Goal: Task Accomplishment & Management: Use online tool/utility

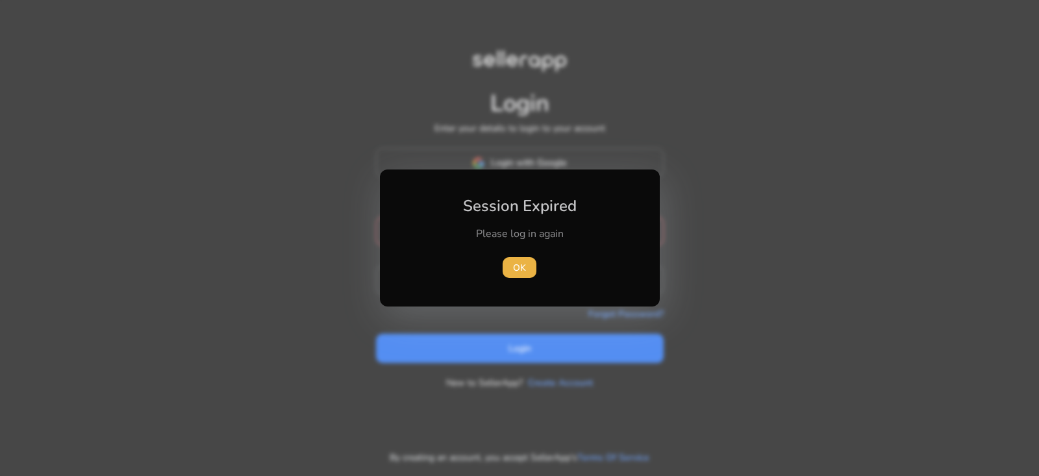
type input "**********"
click at [547, 338] on div at bounding box center [519, 238] width 1039 height 476
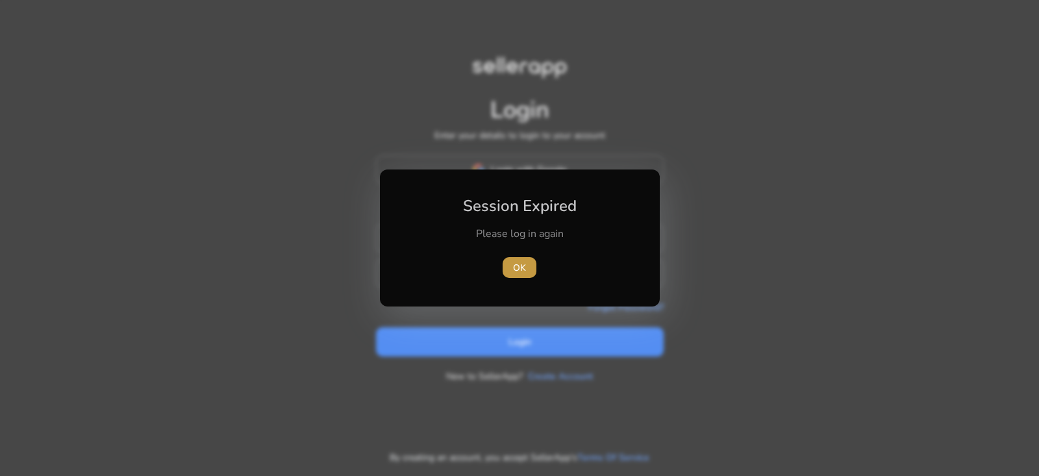
click at [525, 269] on span "button" at bounding box center [519, 267] width 34 height 31
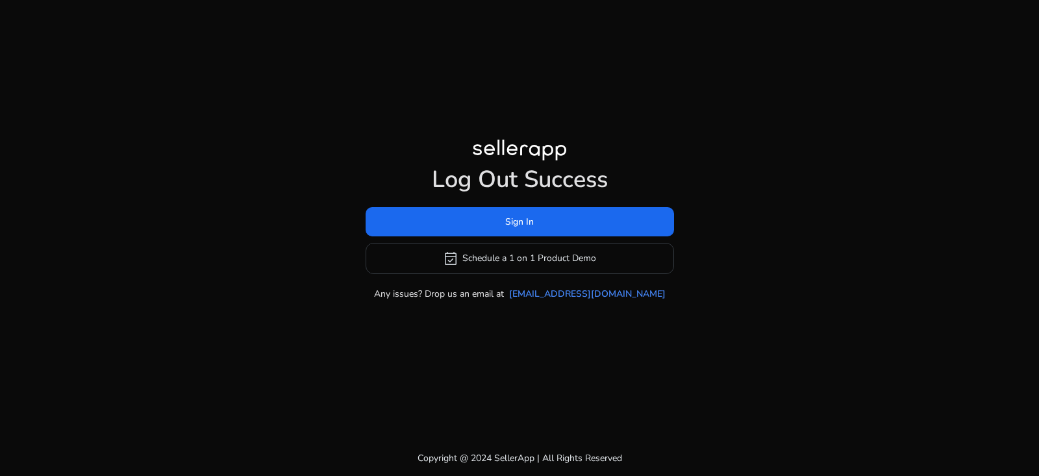
click at [526, 346] on div "Log Out Success Sign In event_available Schedule a 1 on 1 Product Demo Any issu…" at bounding box center [519, 220] width 746 height 440
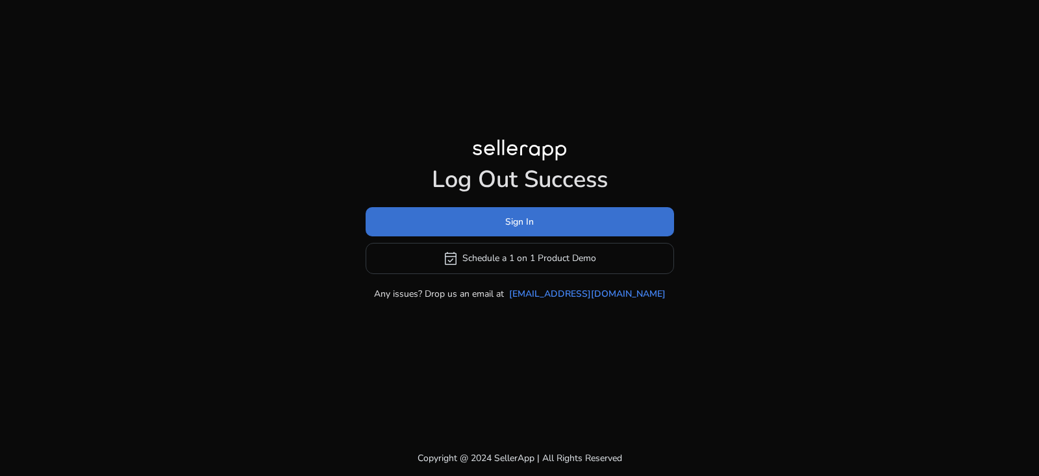
click at [580, 233] on span at bounding box center [519, 221] width 308 height 31
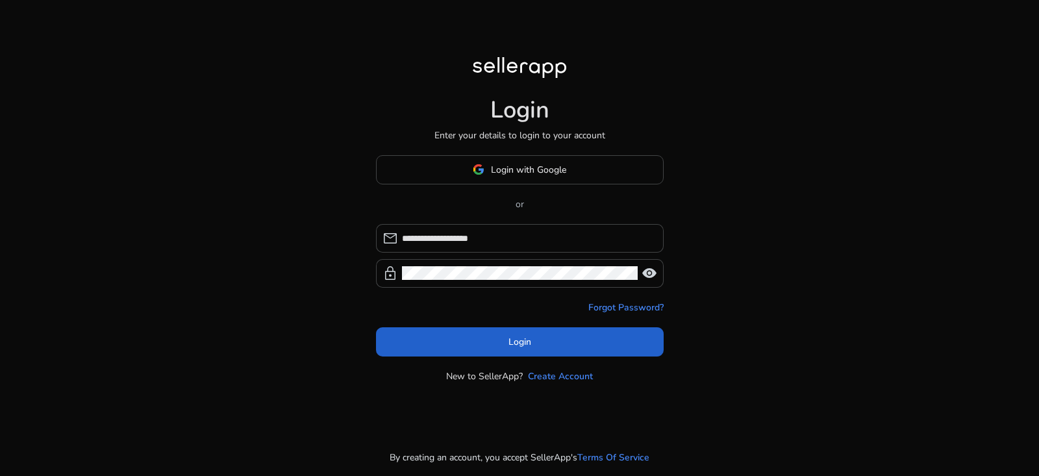
click at [578, 330] on span at bounding box center [520, 341] width 288 height 31
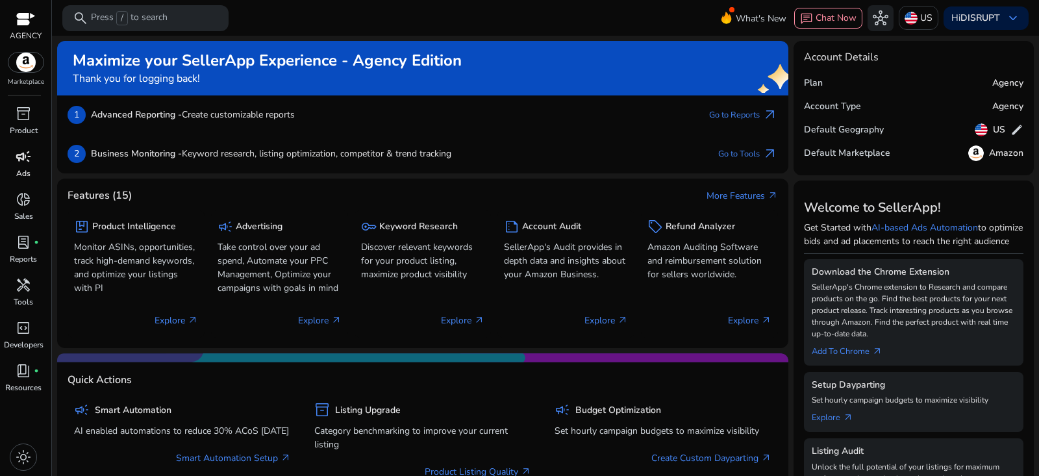
click at [27, 164] on span "campaign" at bounding box center [24, 157] width 16 height 16
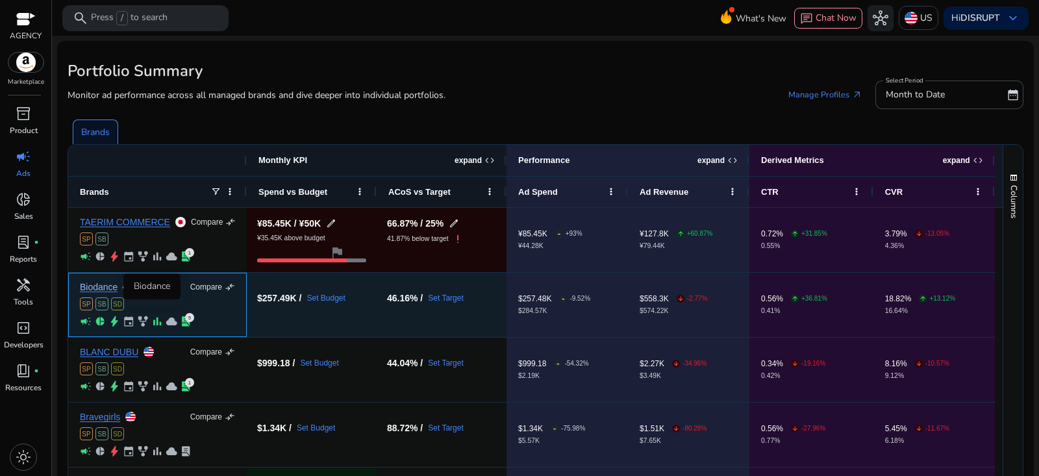
click at [112, 290] on link "Biodance" at bounding box center [99, 287] width 38 height 10
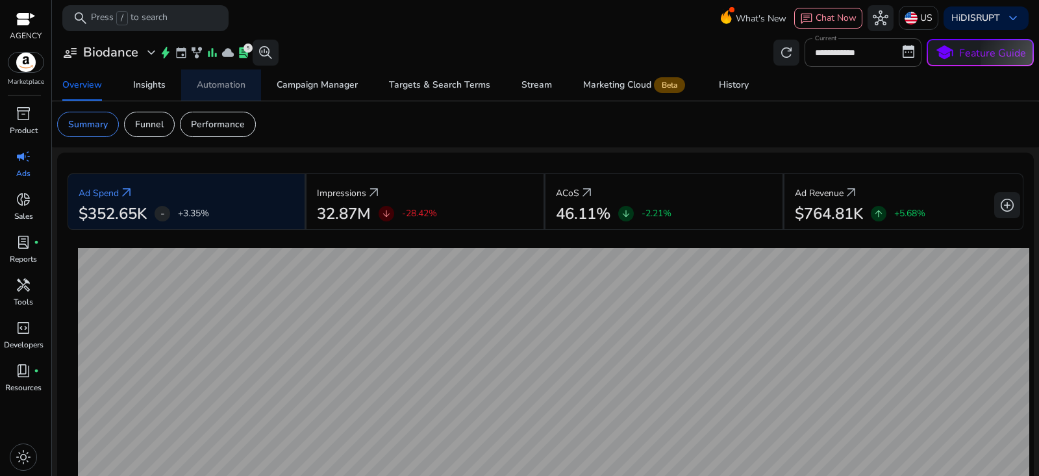
click at [228, 82] on div "Automation" at bounding box center [221, 84] width 49 height 9
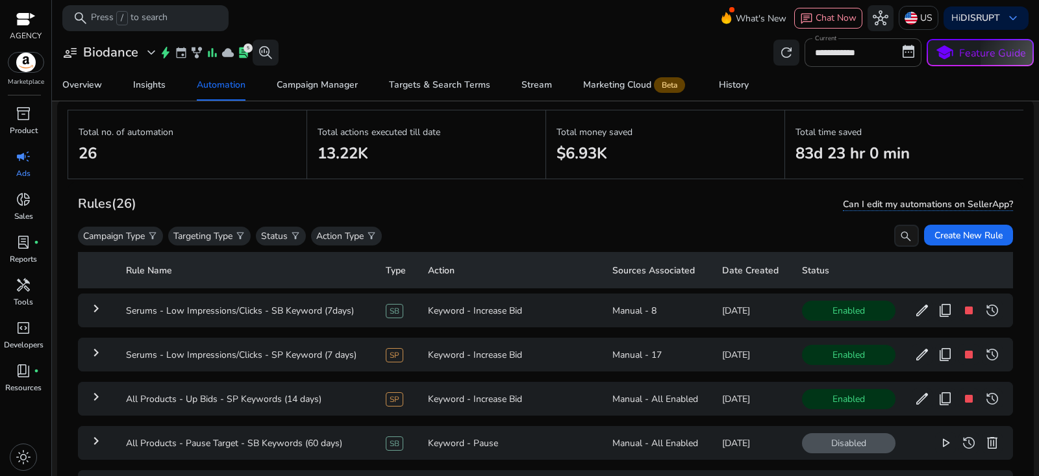
scroll to position [93, 0]
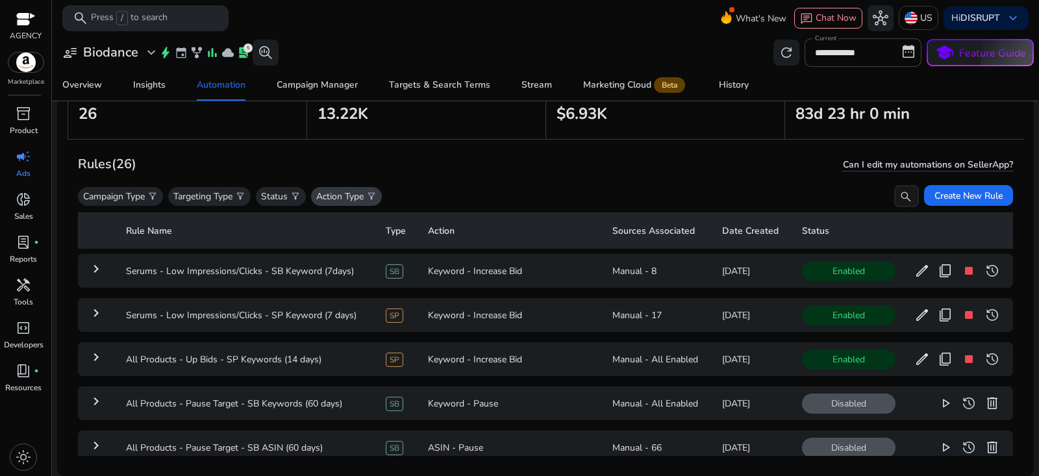
click at [343, 195] on p "Action Type" at bounding box center [339, 197] width 47 height 14
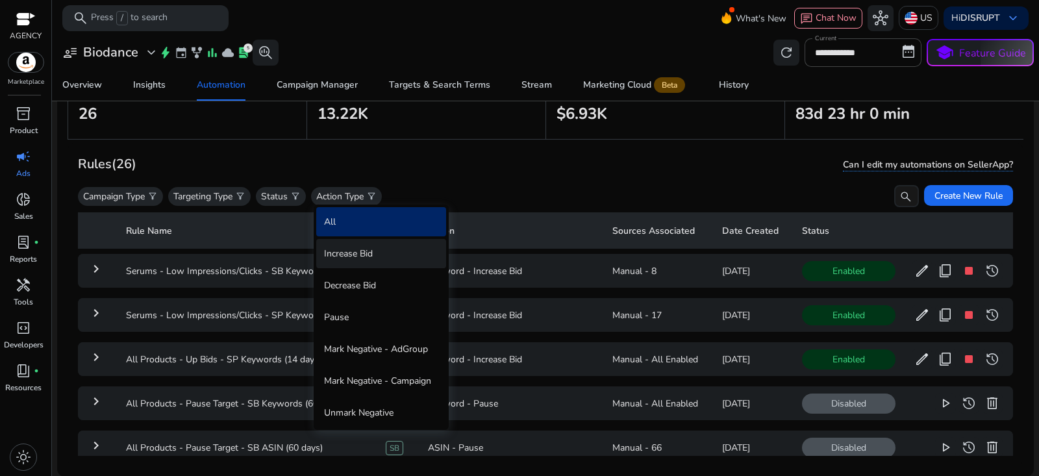
click at [379, 251] on div "Increase Bid" at bounding box center [381, 253] width 130 height 29
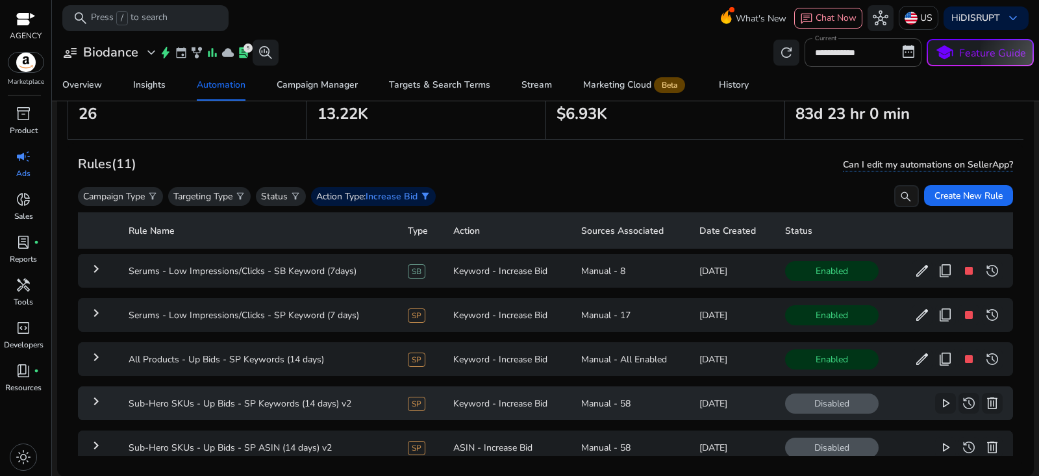
scroll to position [0, 0]
click at [963, 356] on span "stop" at bounding box center [969, 359] width 16 height 16
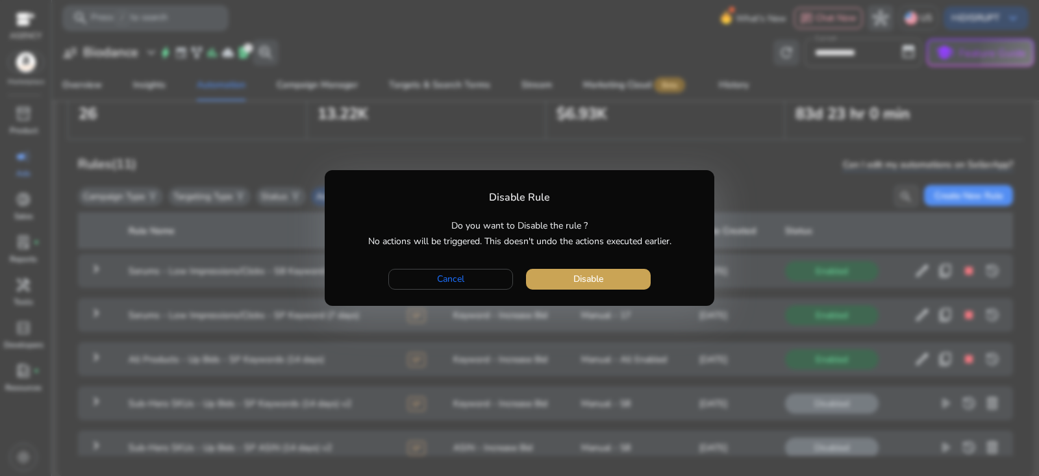
click at [624, 277] on span "button" at bounding box center [588, 279] width 125 height 31
